Goal: Information Seeking & Learning: Learn about a topic

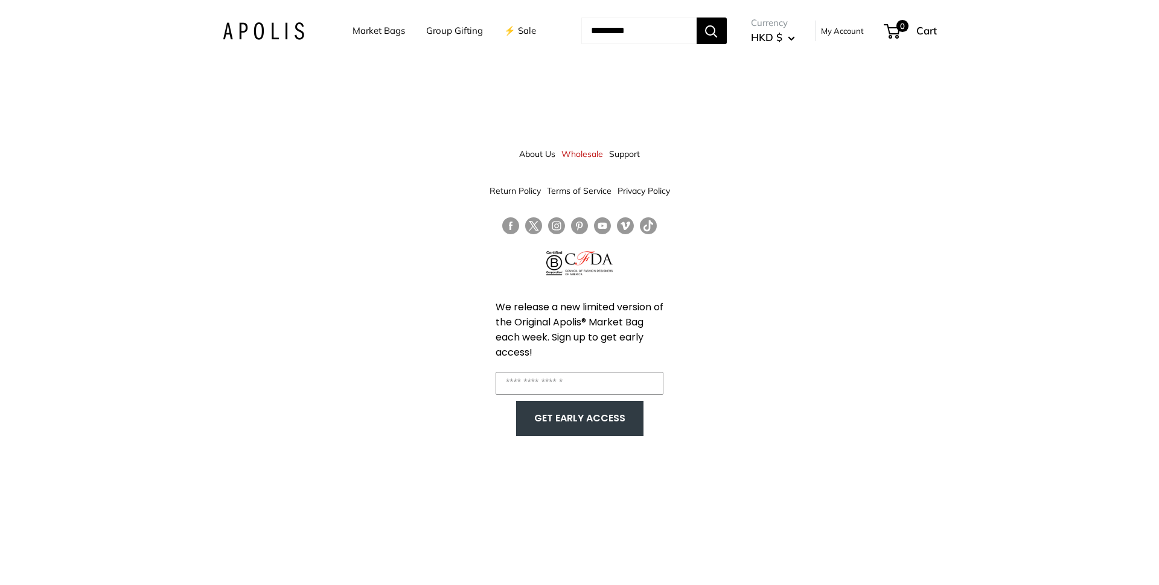
click at [371, 31] on link "Market Bags" at bounding box center [379, 30] width 53 height 17
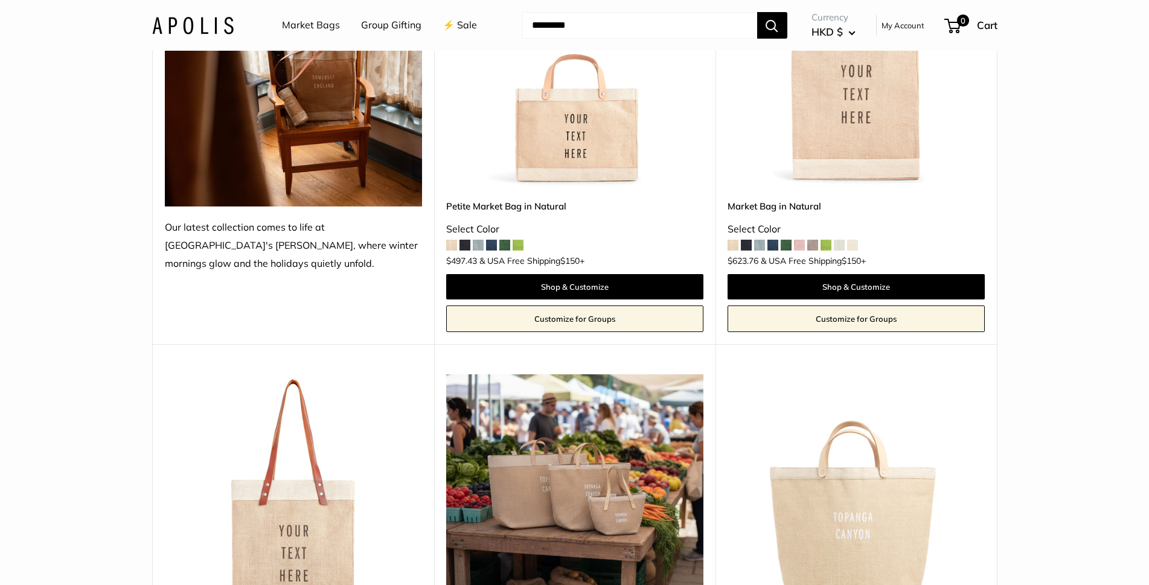
scroll to position [121, 0]
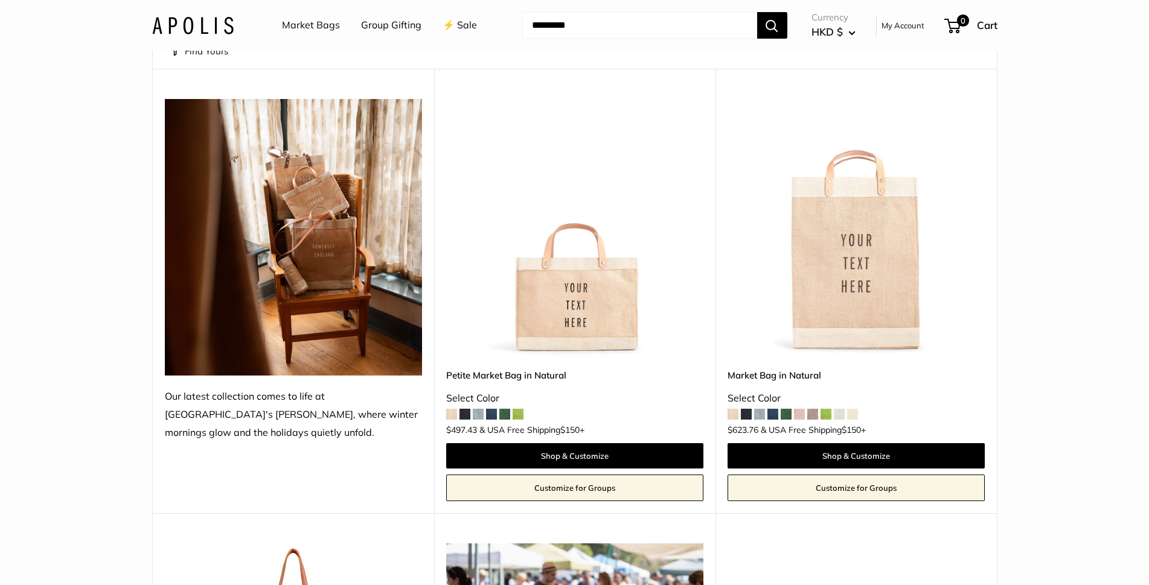
click at [0, 0] on img at bounding box center [0, 0] width 0 height 0
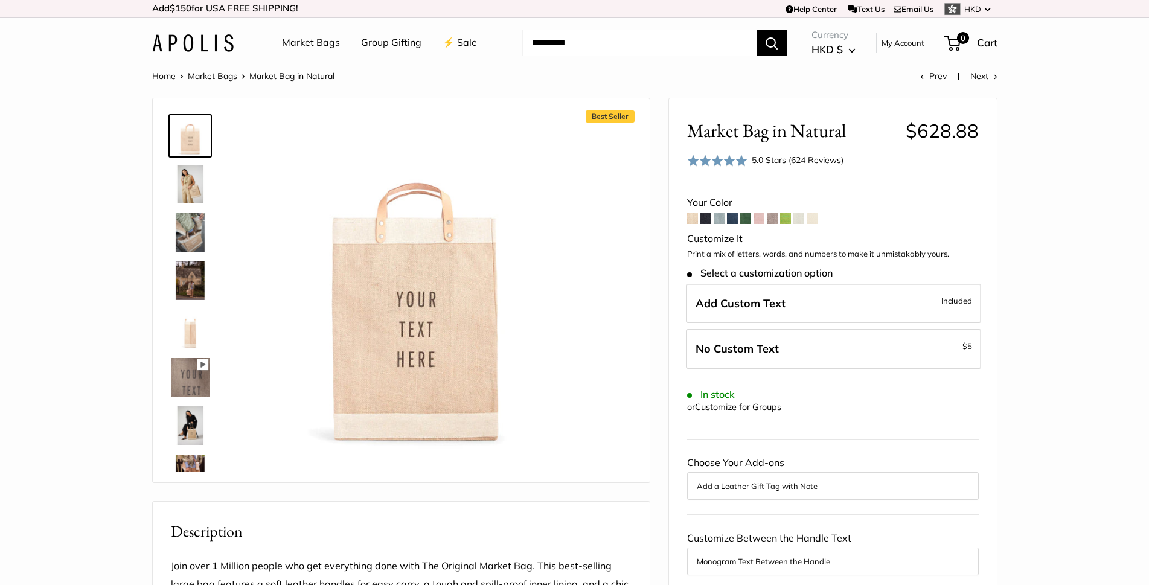
click at [187, 373] on img at bounding box center [190, 377] width 39 height 39
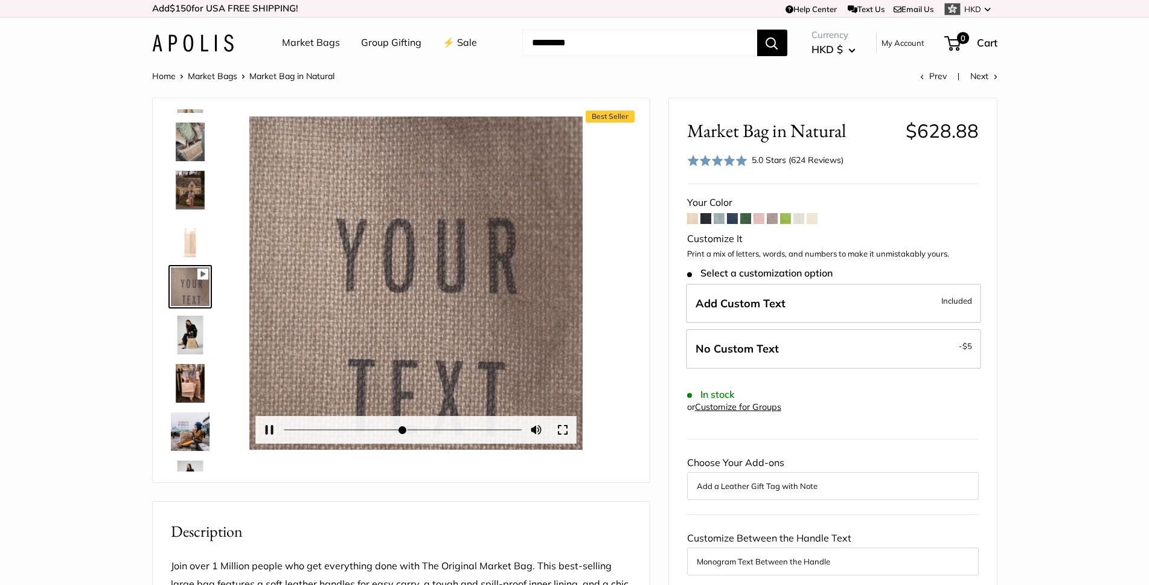
click at [411, 286] on button "Play" at bounding box center [415, 282] width 37 height 37
click at [263, 432] on button "Pause Play" at bounding box center [268, 430] width 27 height 27
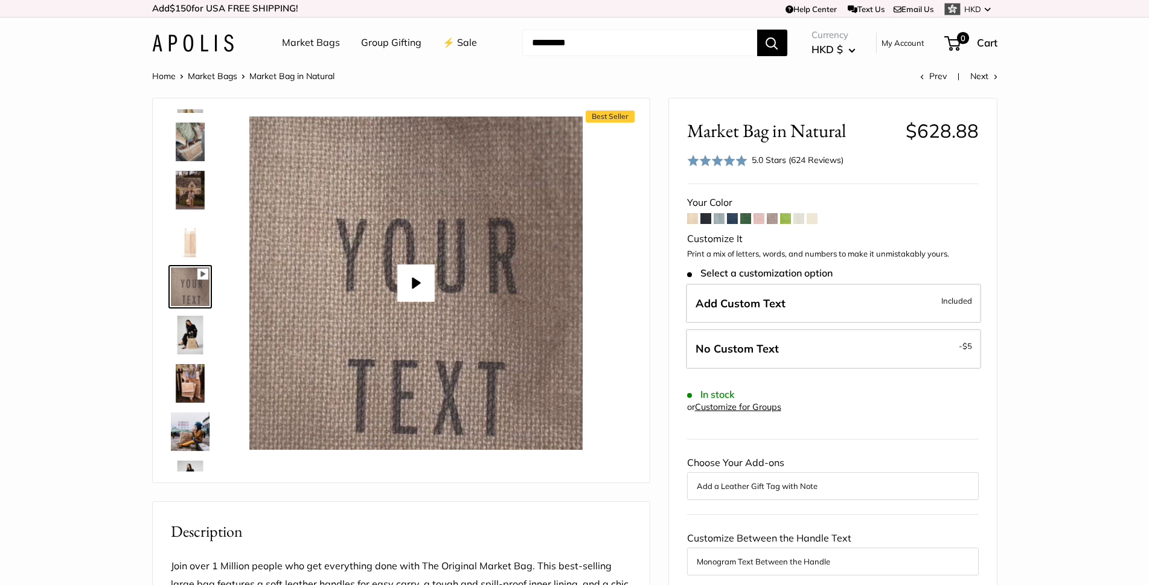
type input "*"
click at [192, 139] on img at bounding box center [190, 142] width 39 height 39
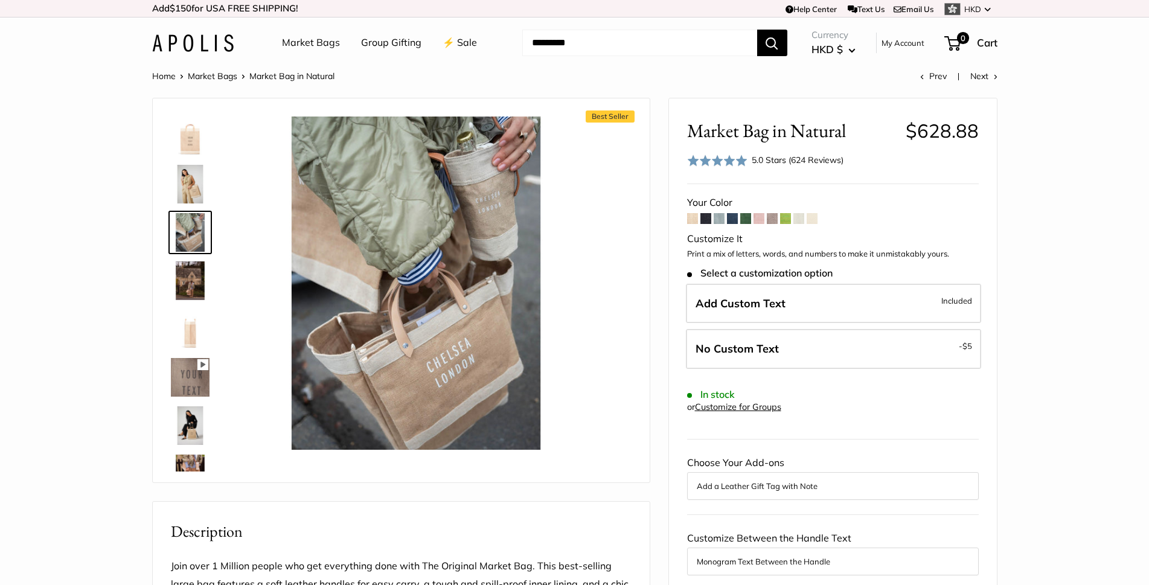
click at [196, 433] on img at bounding box center [190, 425] width 39 height 39
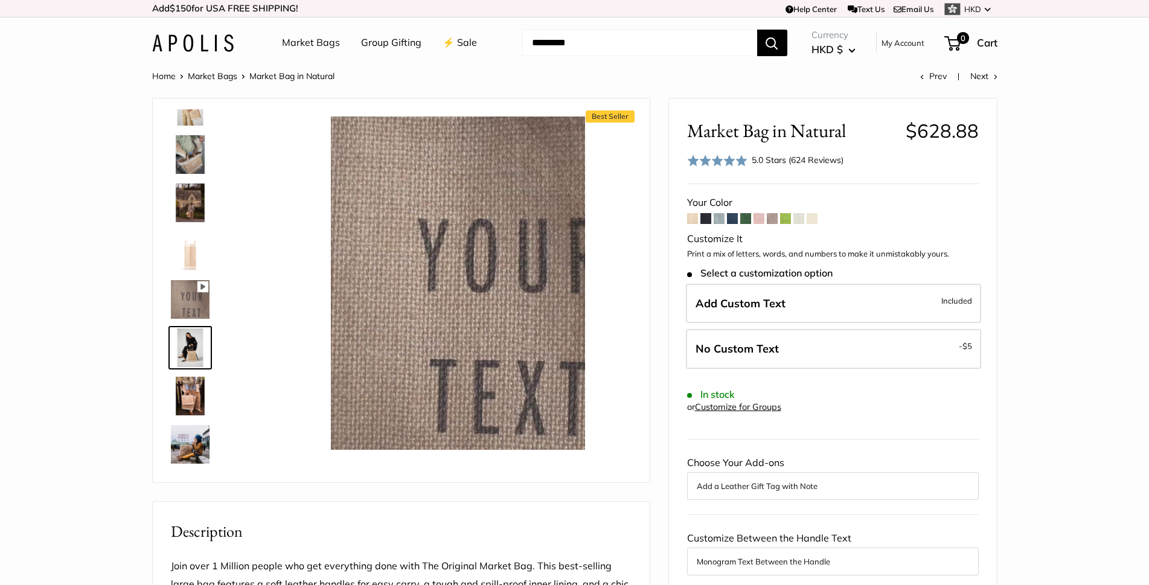
scroll to position [139, 0]
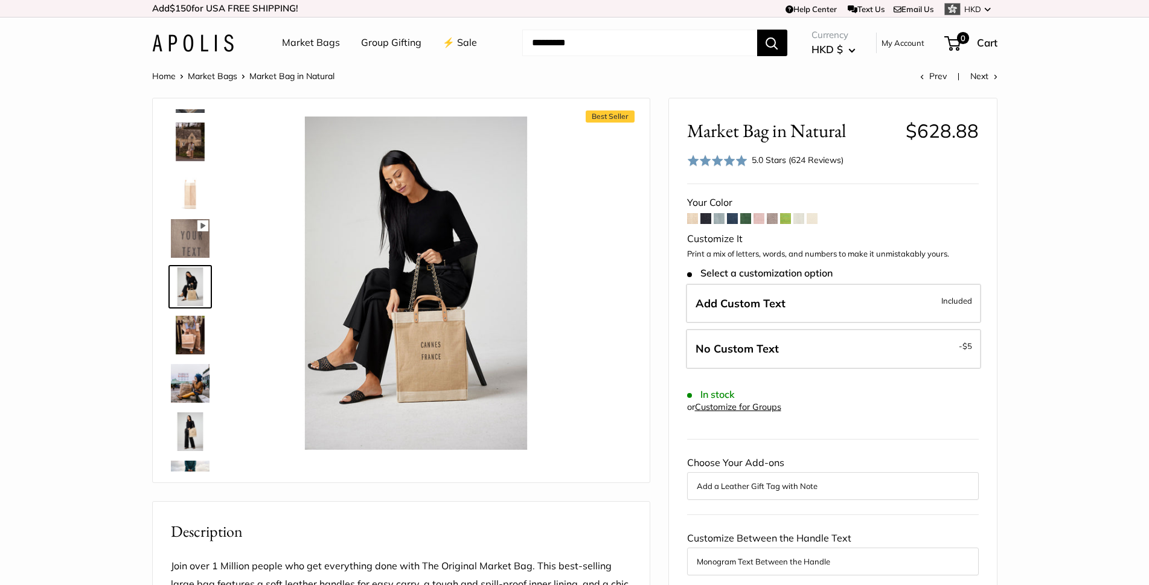
click at [184, 432] on img at bounding box center [190, 431] width 39 height 39
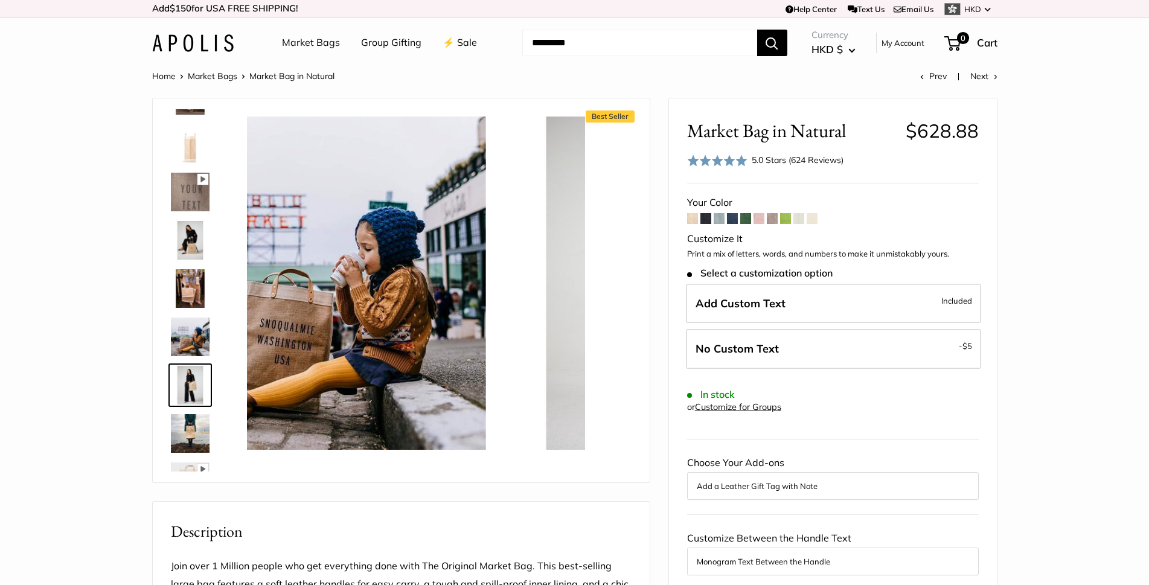
scroll to position [284, 0]
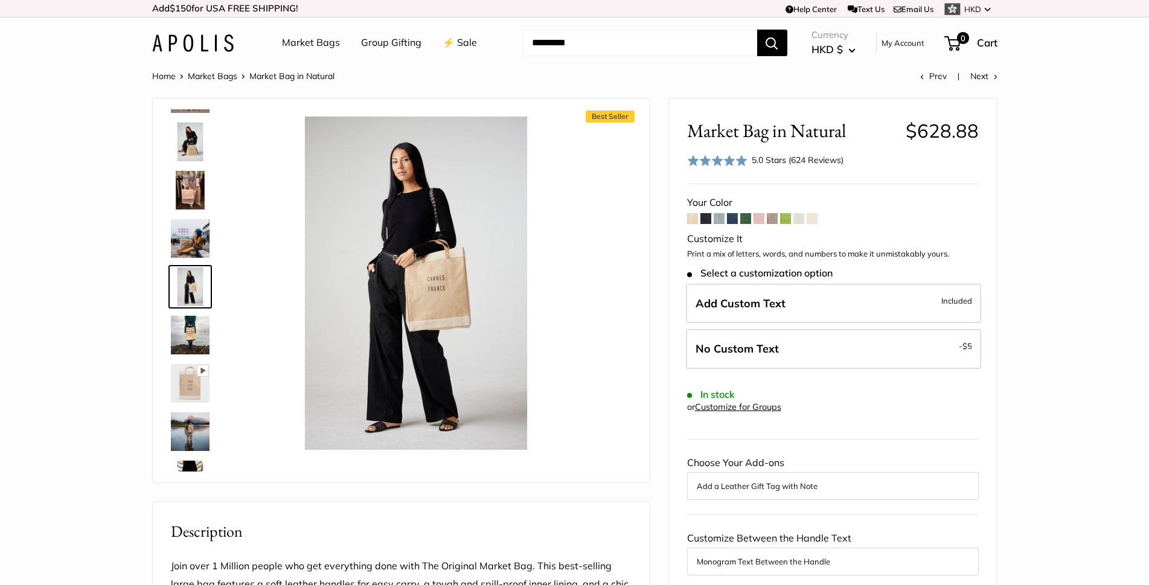
click at [194, 430] on img at bounding box center [190, 431] width 39 height 39
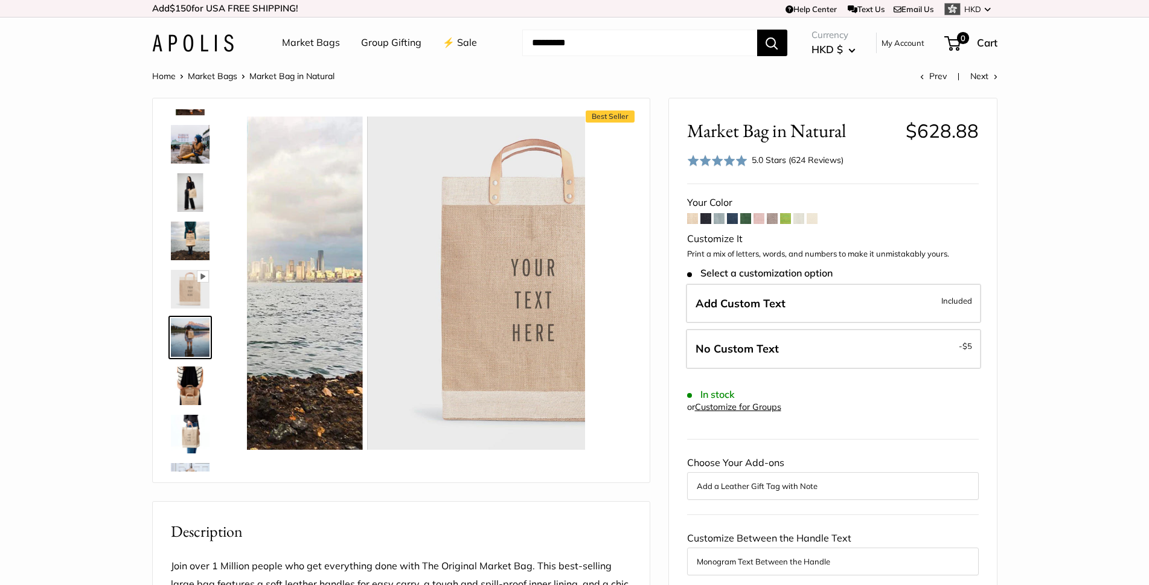
scroll to position [429, 0]
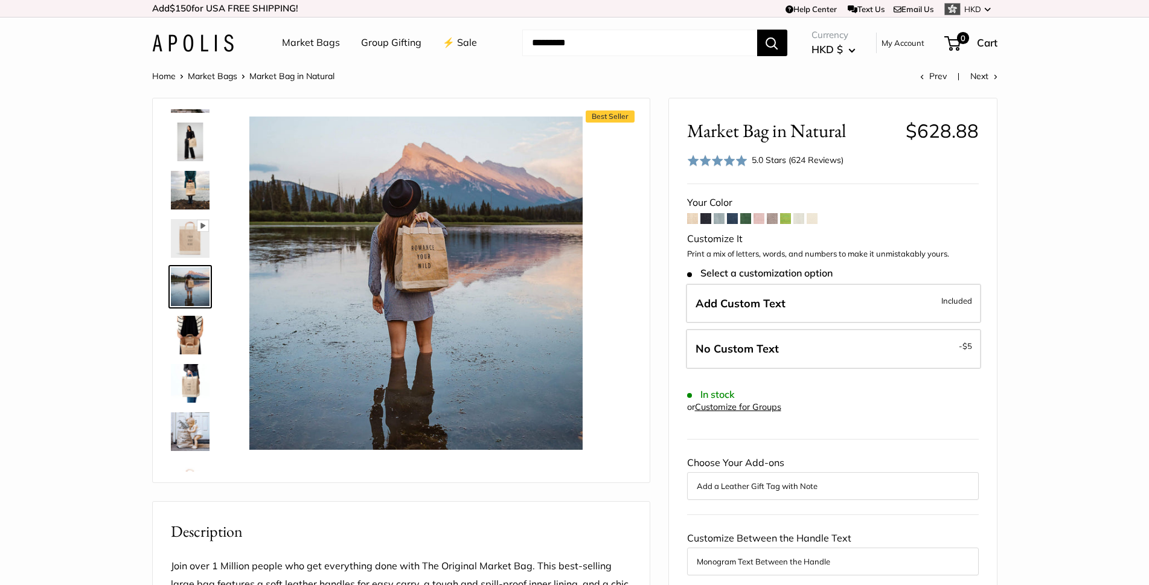
click at [188, 432] on img at bounding box center [190, 431] width 39 height 39
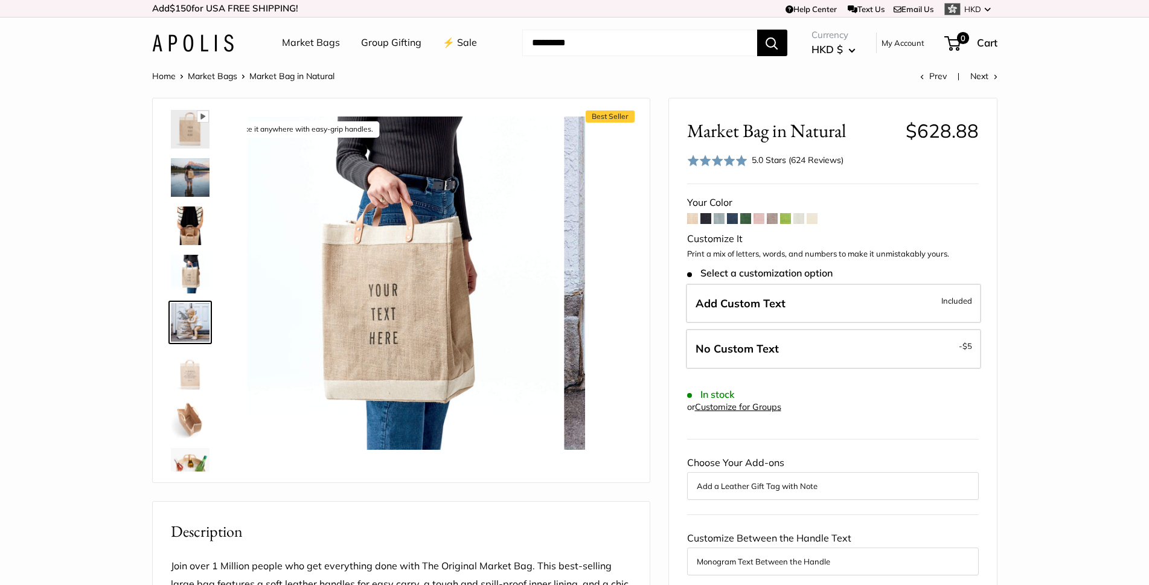
scroll to position [574, 0]
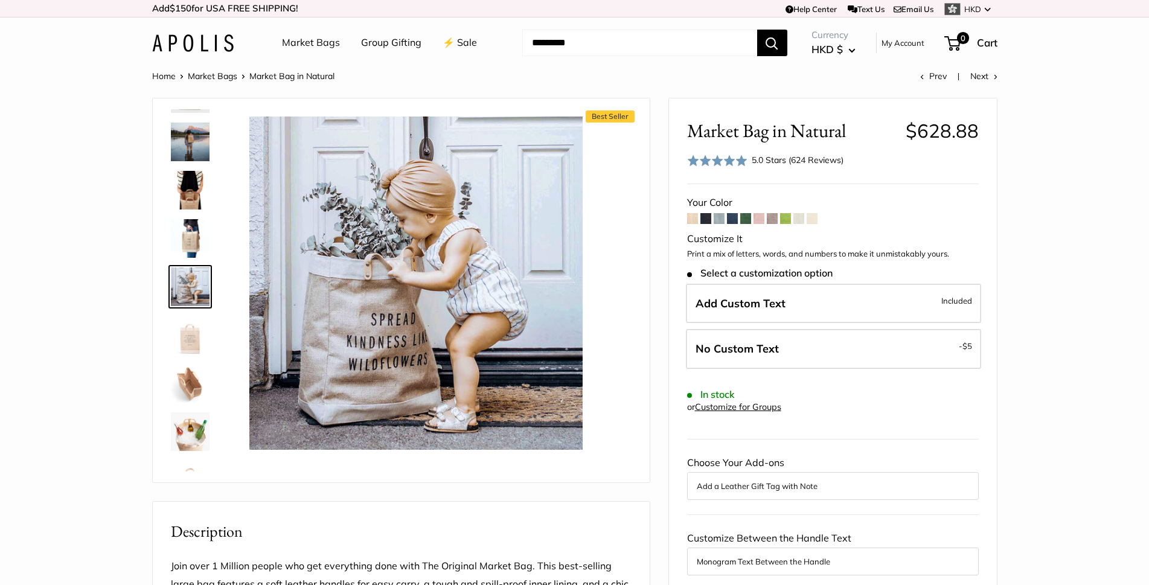
click at [194, 380] on img at bounding box center [190, 383] width 39 height 39
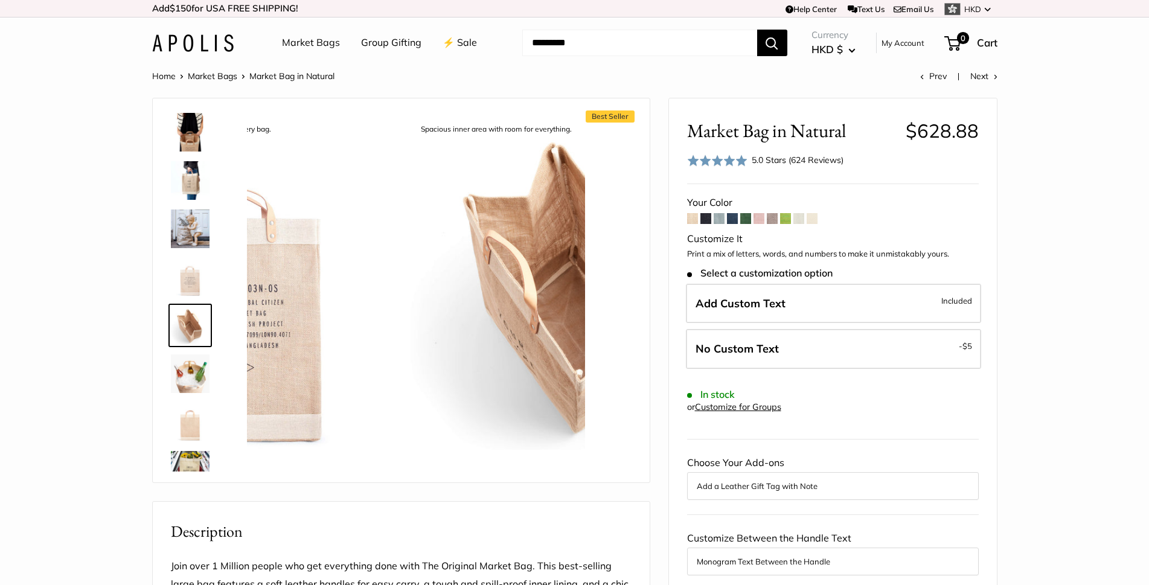
scroll to position [667, 0]
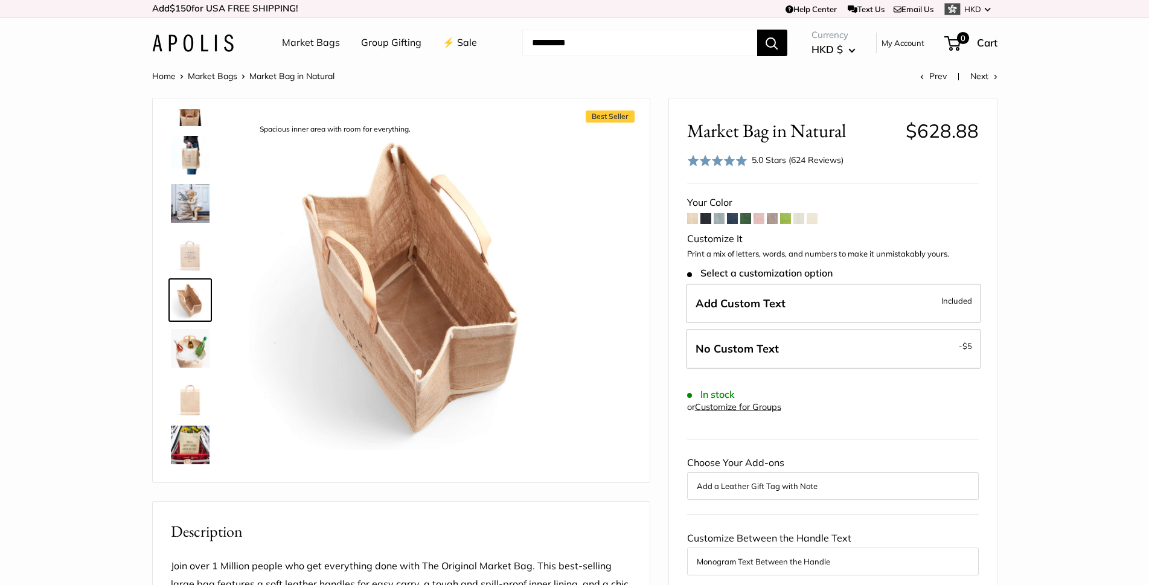
click at [187, 435] on img at bounding box center [190, 445] width 39 height 39
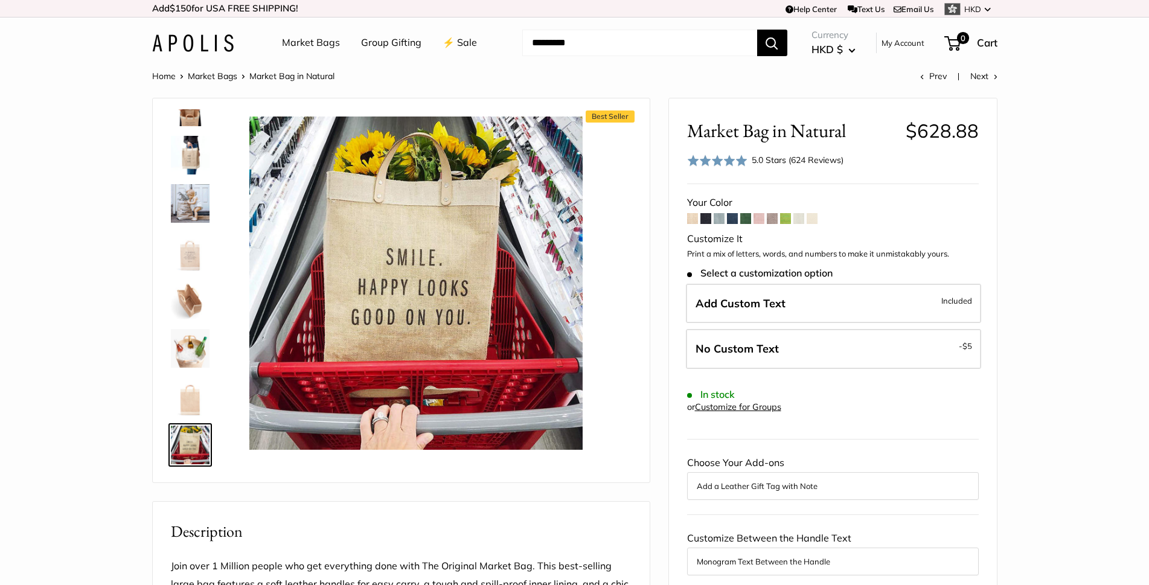
click at [194, 345] on img at bounding box center [190, 348] width 39 height 39
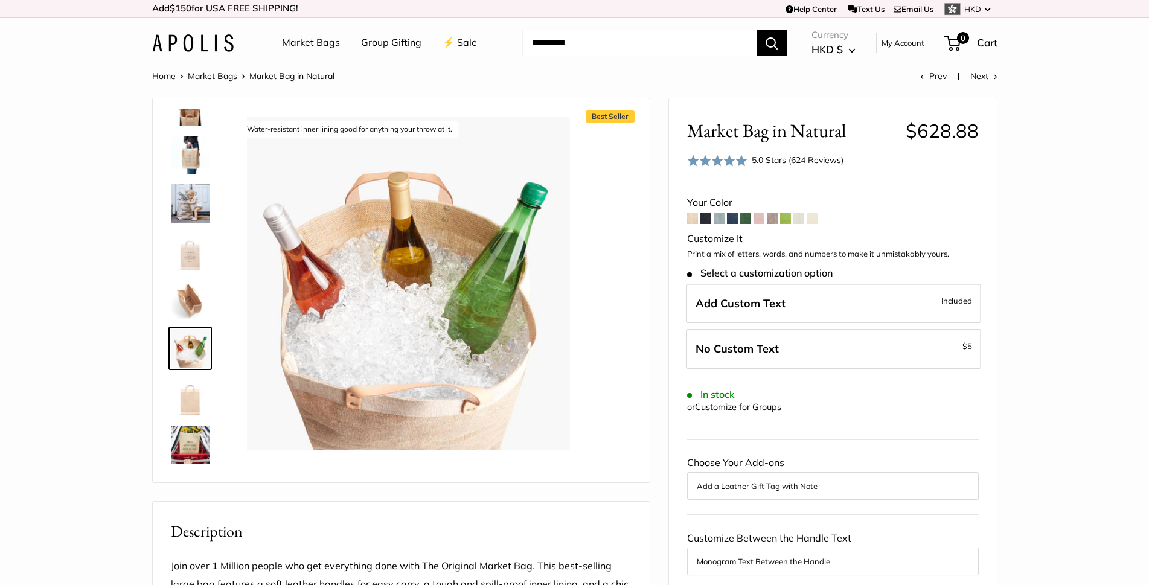
click at [190, 292] on img at bounding box center [190, 300] width 39 height 39
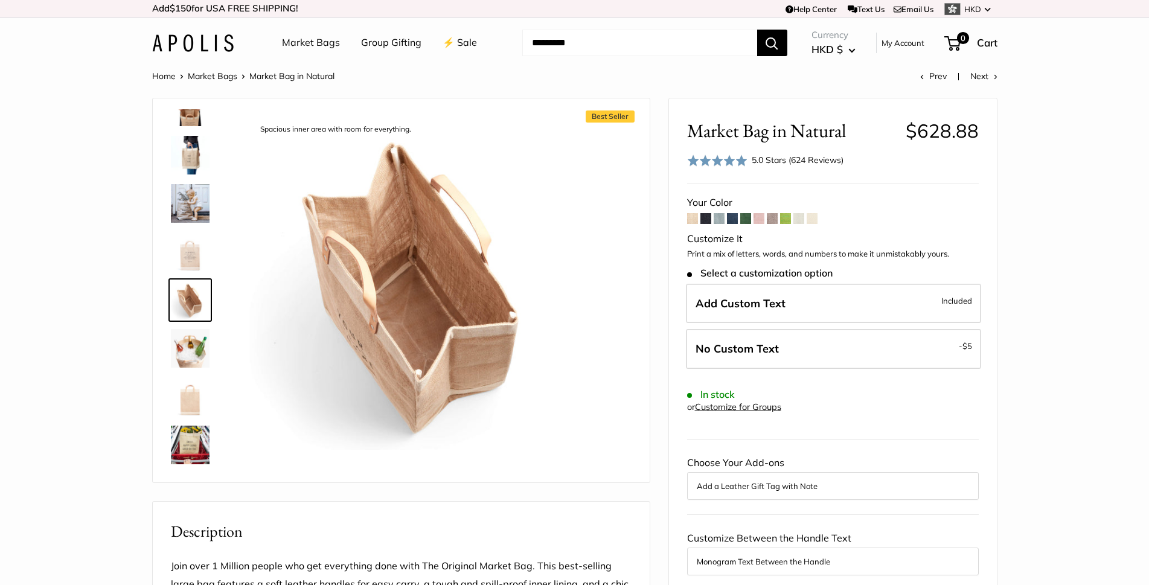
click at [193, 144] on img at bounding box center [190, 155] width 39 height 39
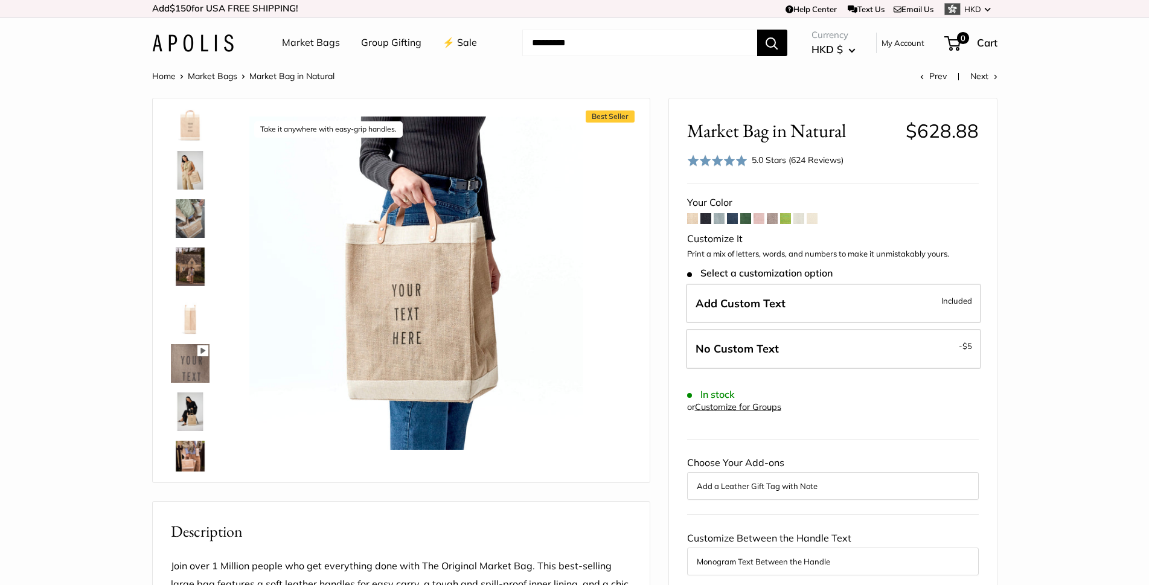
scroll to position [0, 0]
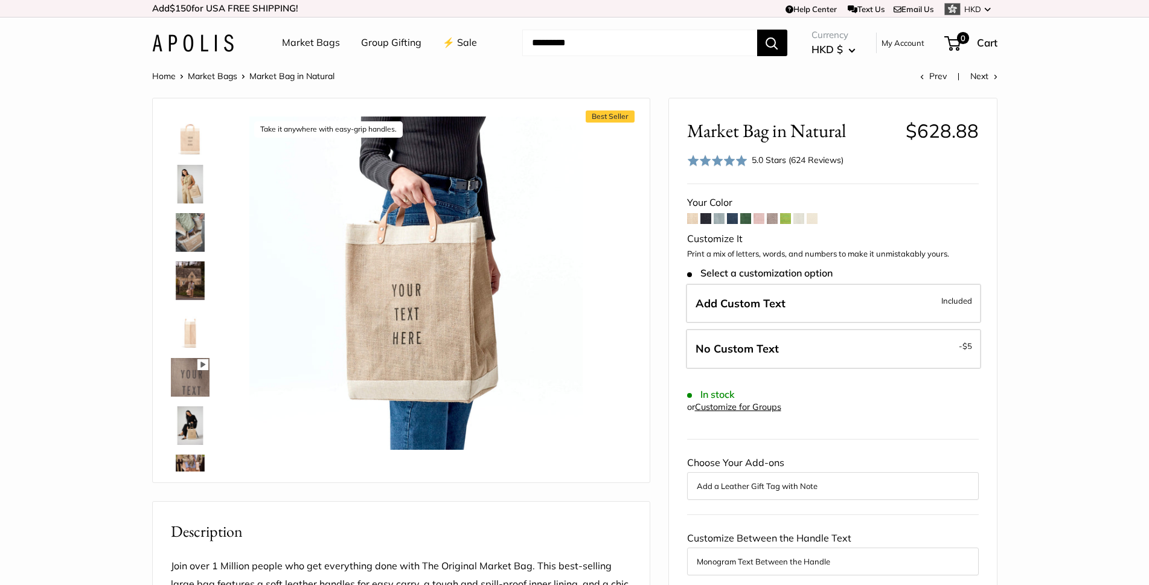
click at [187, 194] on img at bounding box center [190, 184] width 39 height 39
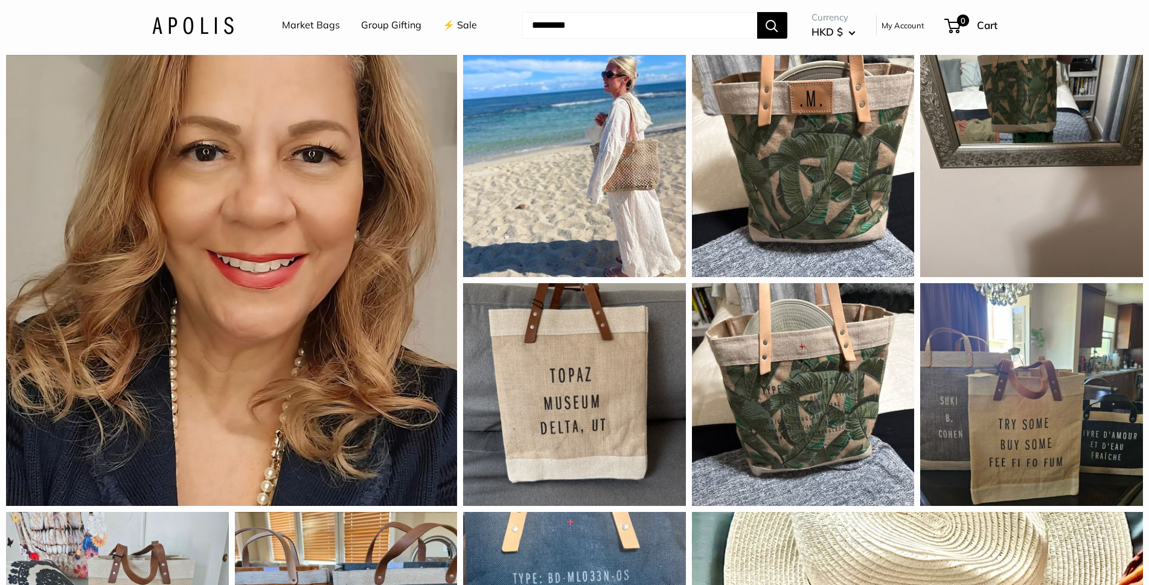
scroll to position [966, 0]
